Goal: Check status: Check status

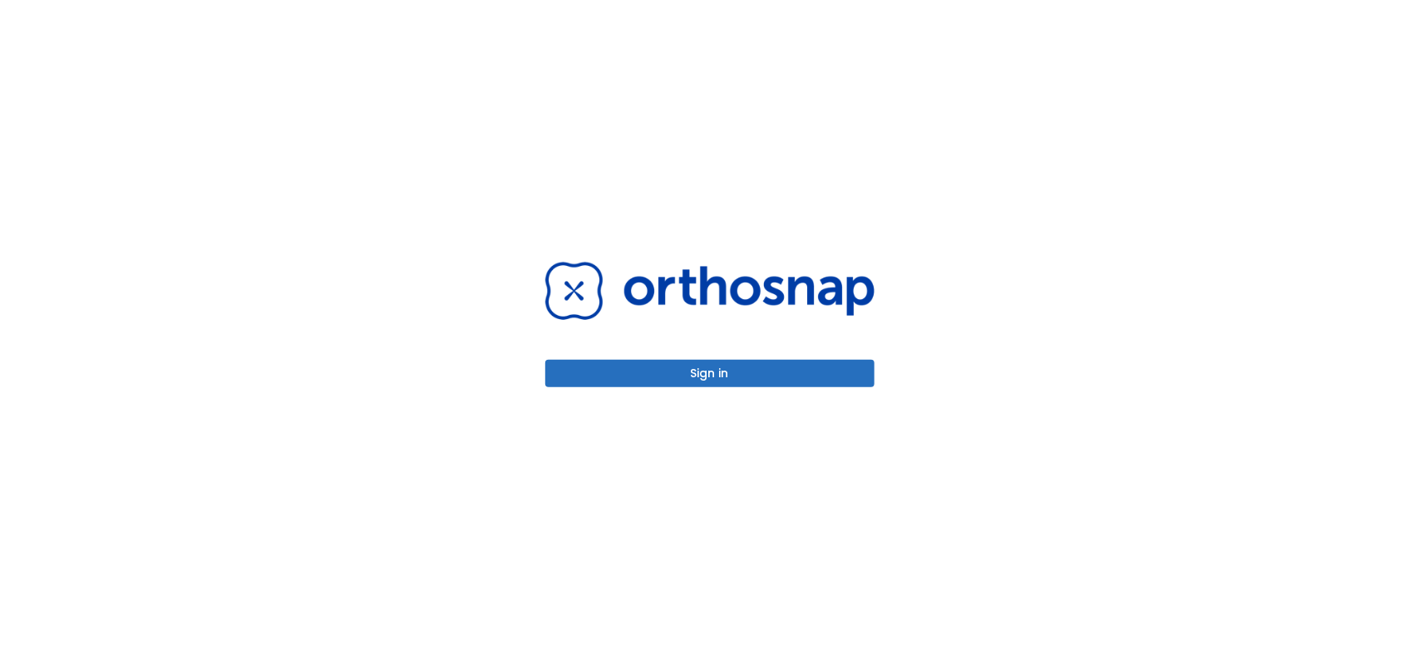
click at [668, 360] on button "Sign in" at bounding box center [709, 373] width 329 height 27
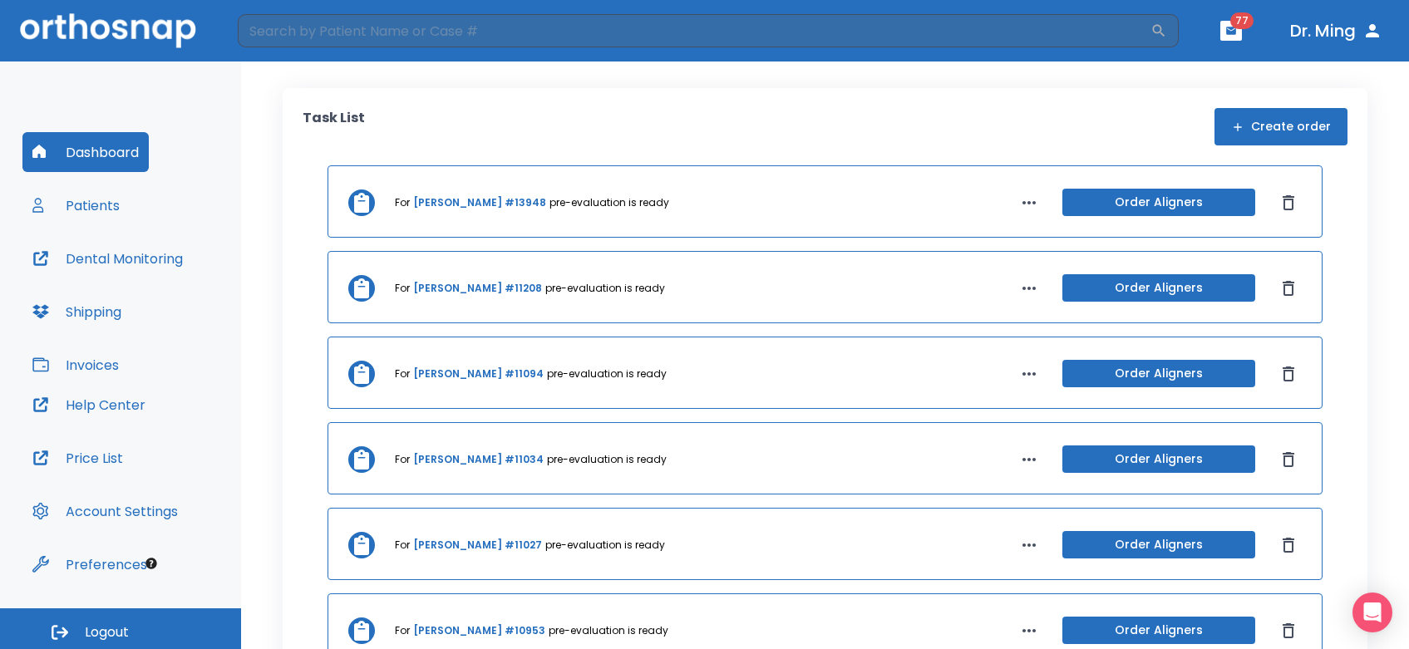
click at [466, 34] on input "search" at bounding box center [694, 30] width 913 height 33
type input "tan"
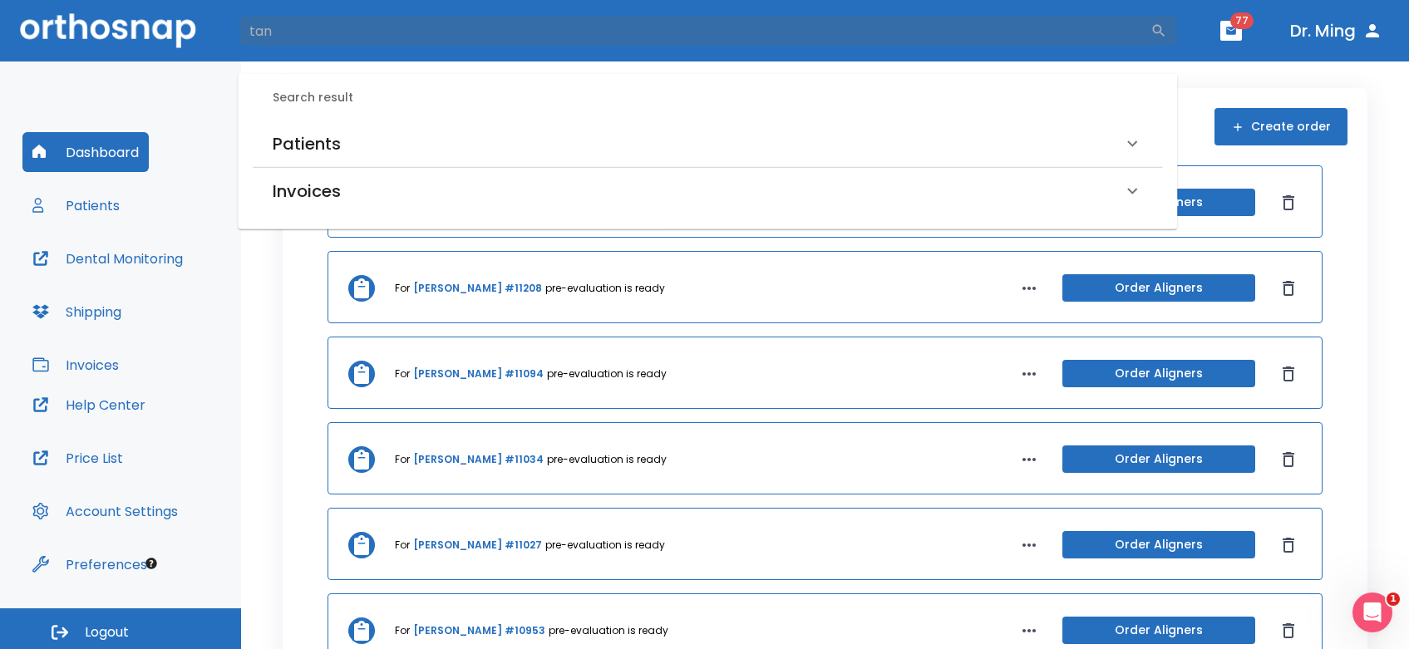
click at [446, 50] on header "tan ​ 77 Dr. Ming" at bounding box center [704, 31] width 1409 height 62
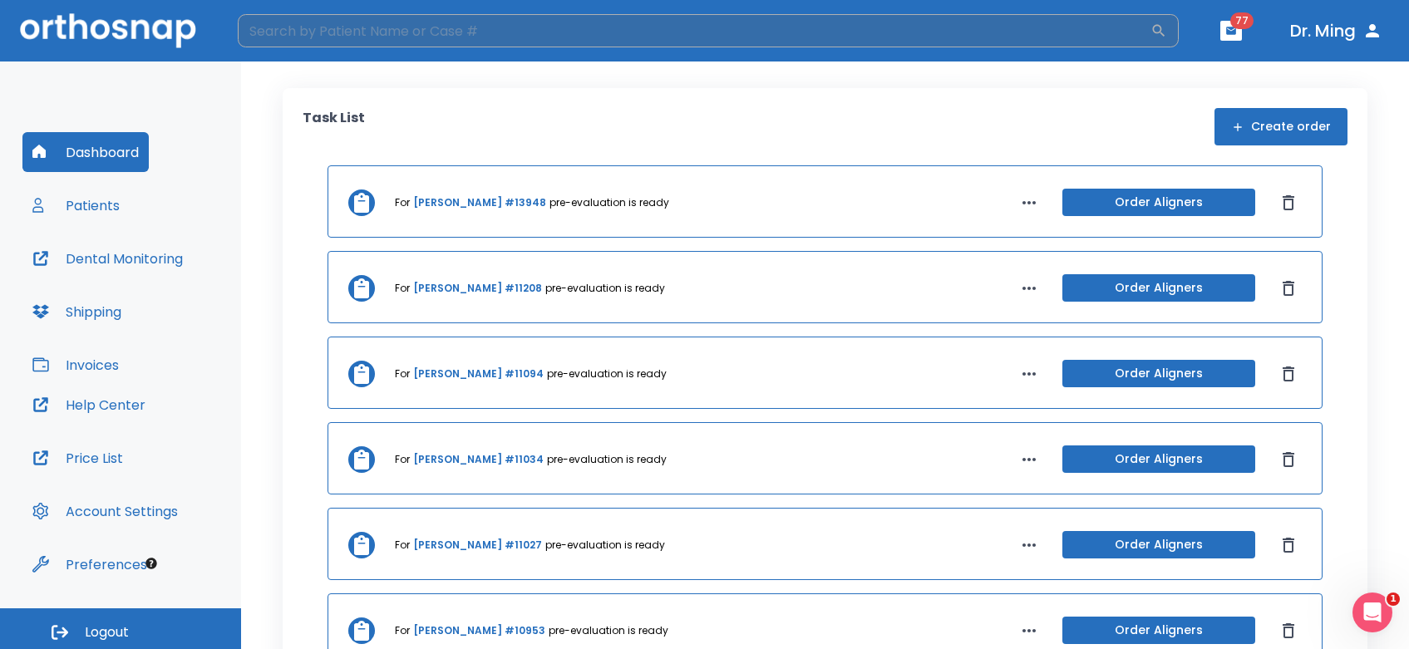
click at [285, 22] on input "search" at bounding box center [694, 30] width 913 height 33
type input "t"
type input "tan"
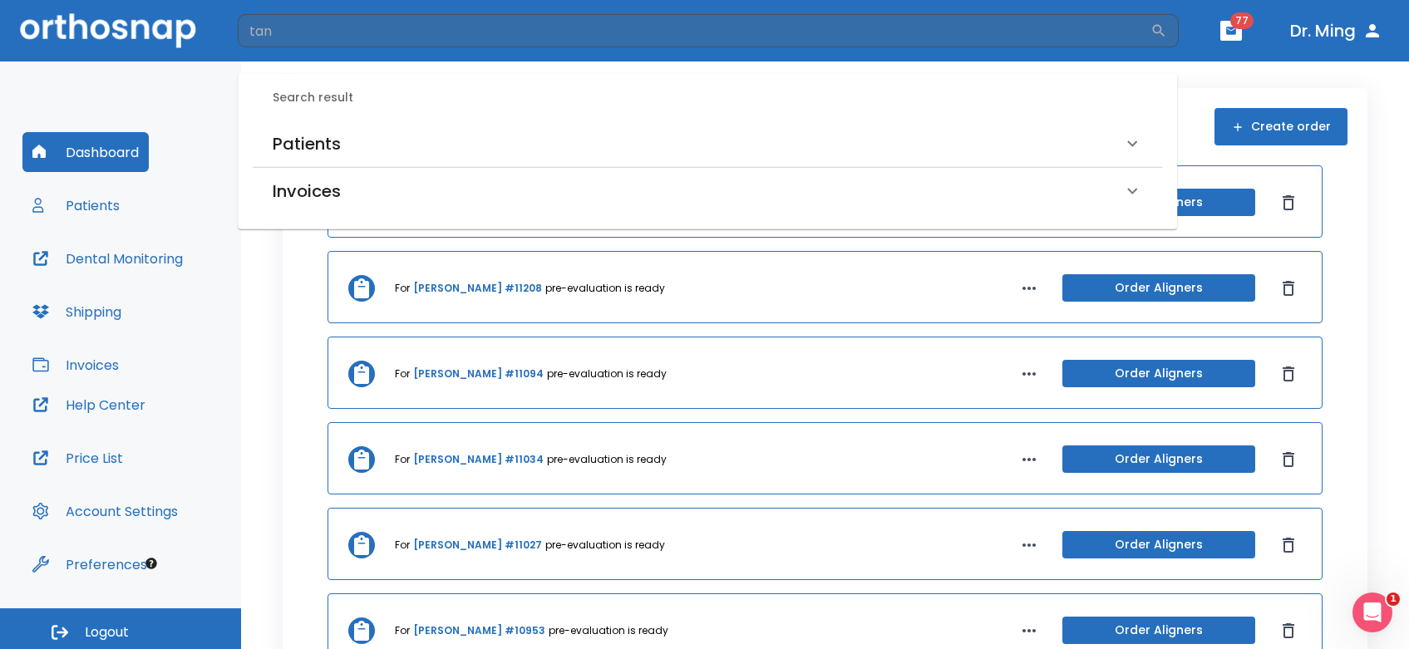
click at [289, 141] on h6 "Patients" at bounding box center [307, 144] width 68 height 27
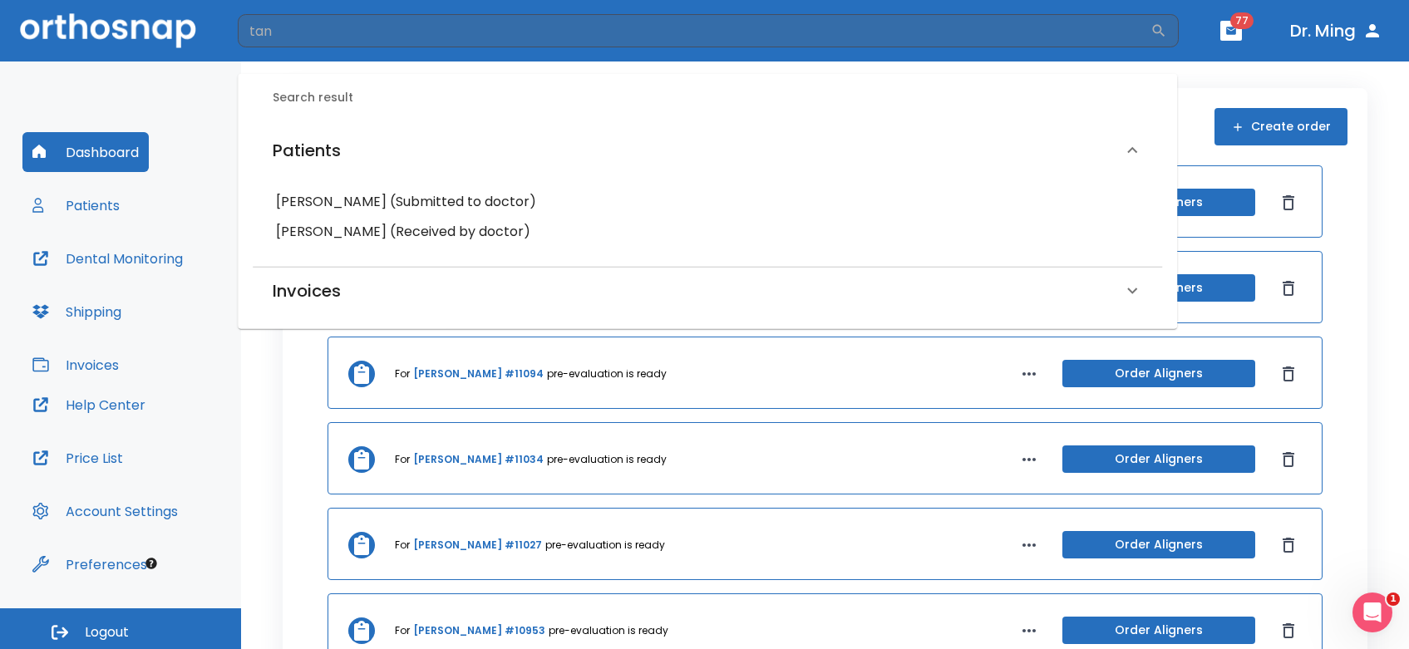
click at [297, 196] on h6 "Jessica Tan (Submitted to doctor)" at bounding box center [707, 201] width 863 height 23
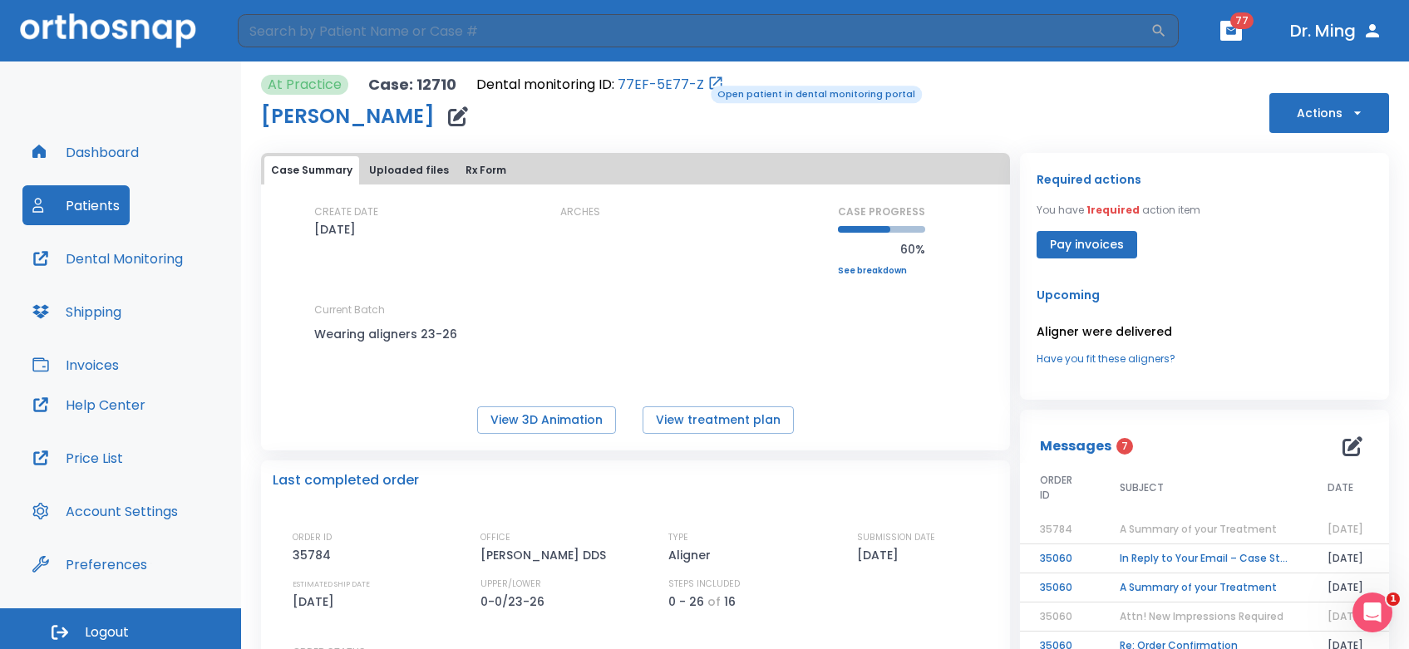
click at [707, 84] on icon "Open patient in dental monitoring portal" at bounding box center [715, 83] width 17 height 17
